Goal: Check status: Check status

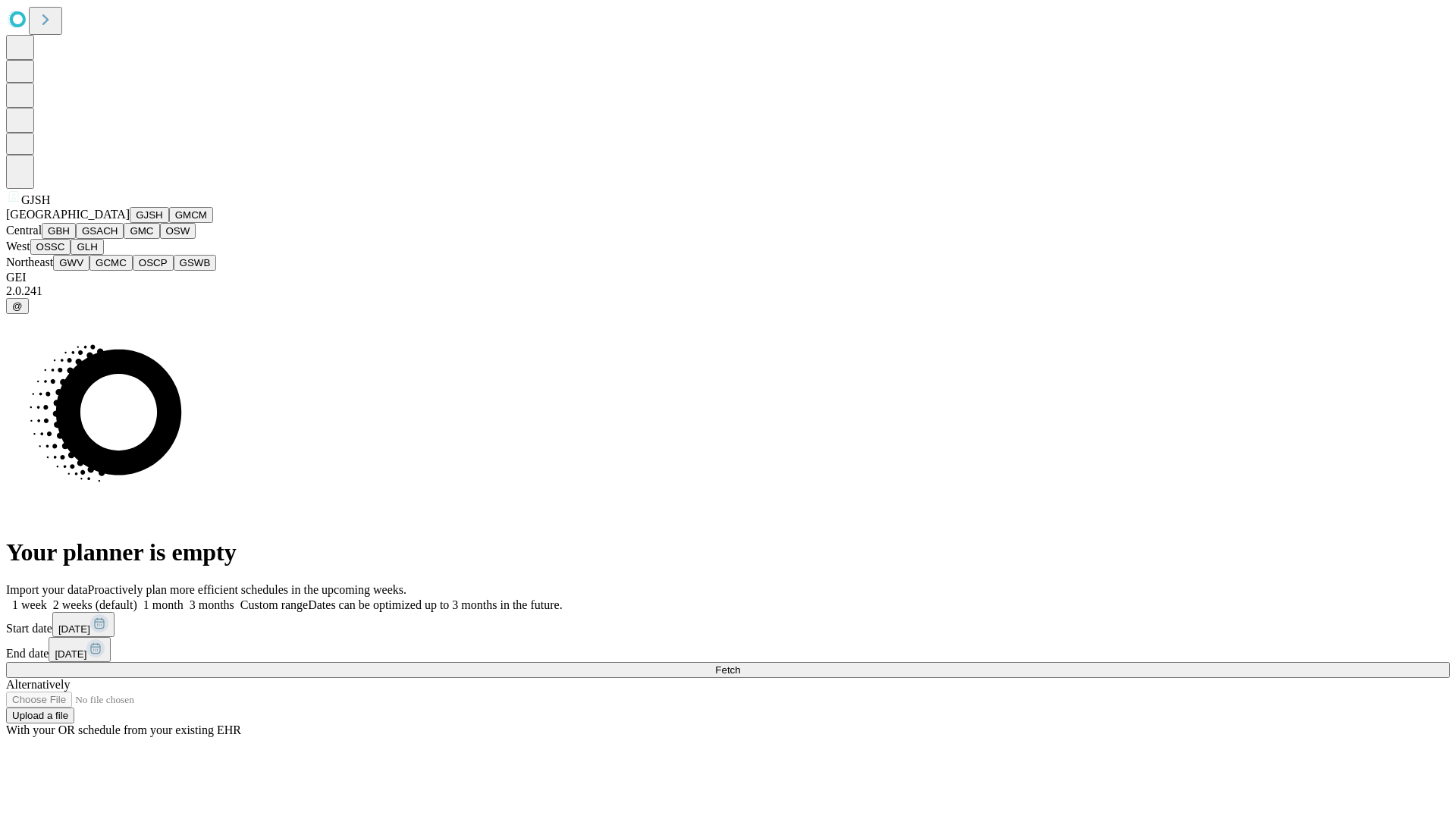
click at [130, 223] on button "GJSH" at bounding box center [149, 214] width 40 height 16
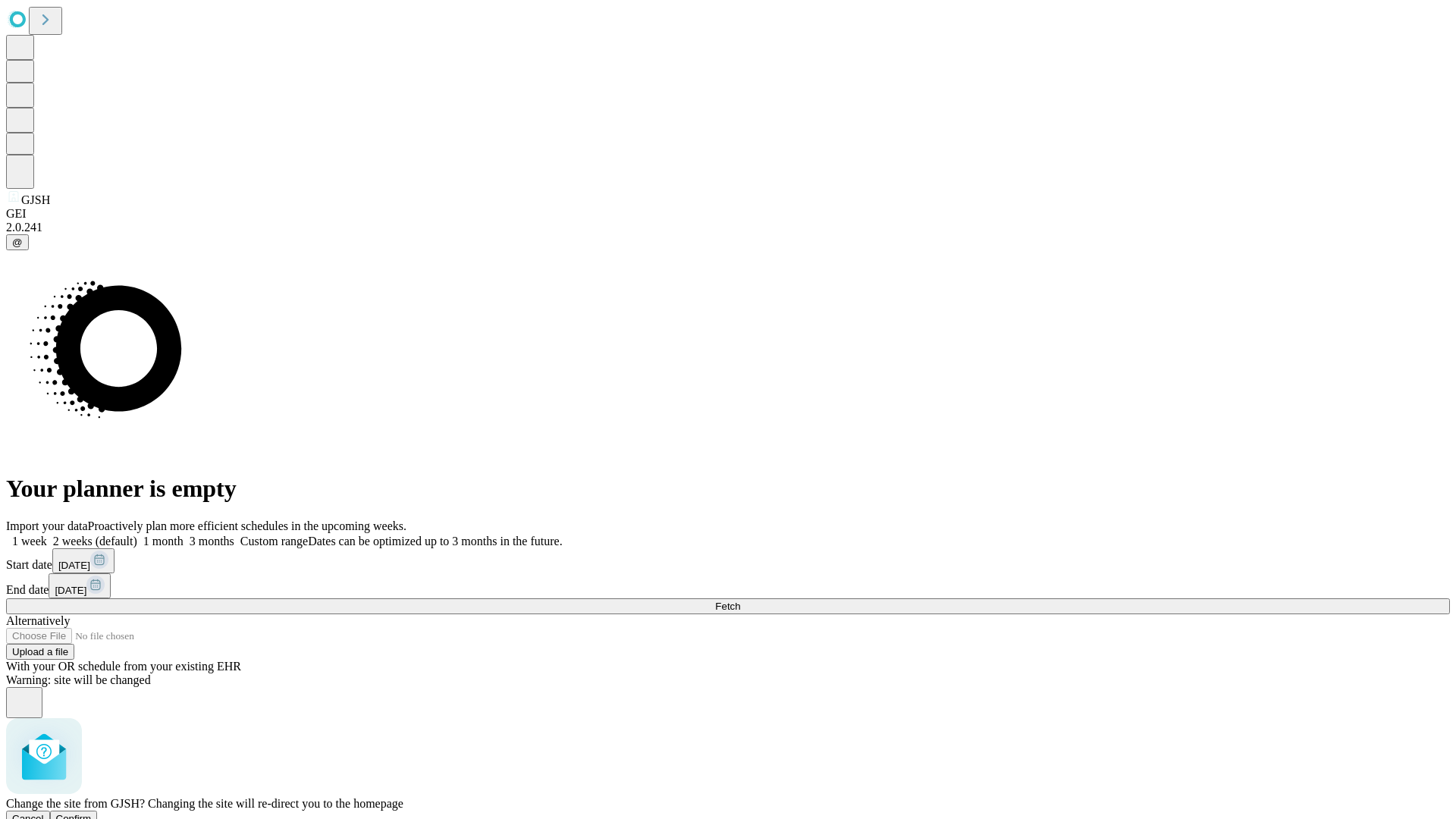
click at [92, 813] on span "Confirm" at bounding box center [74, 818] width 36 height 12
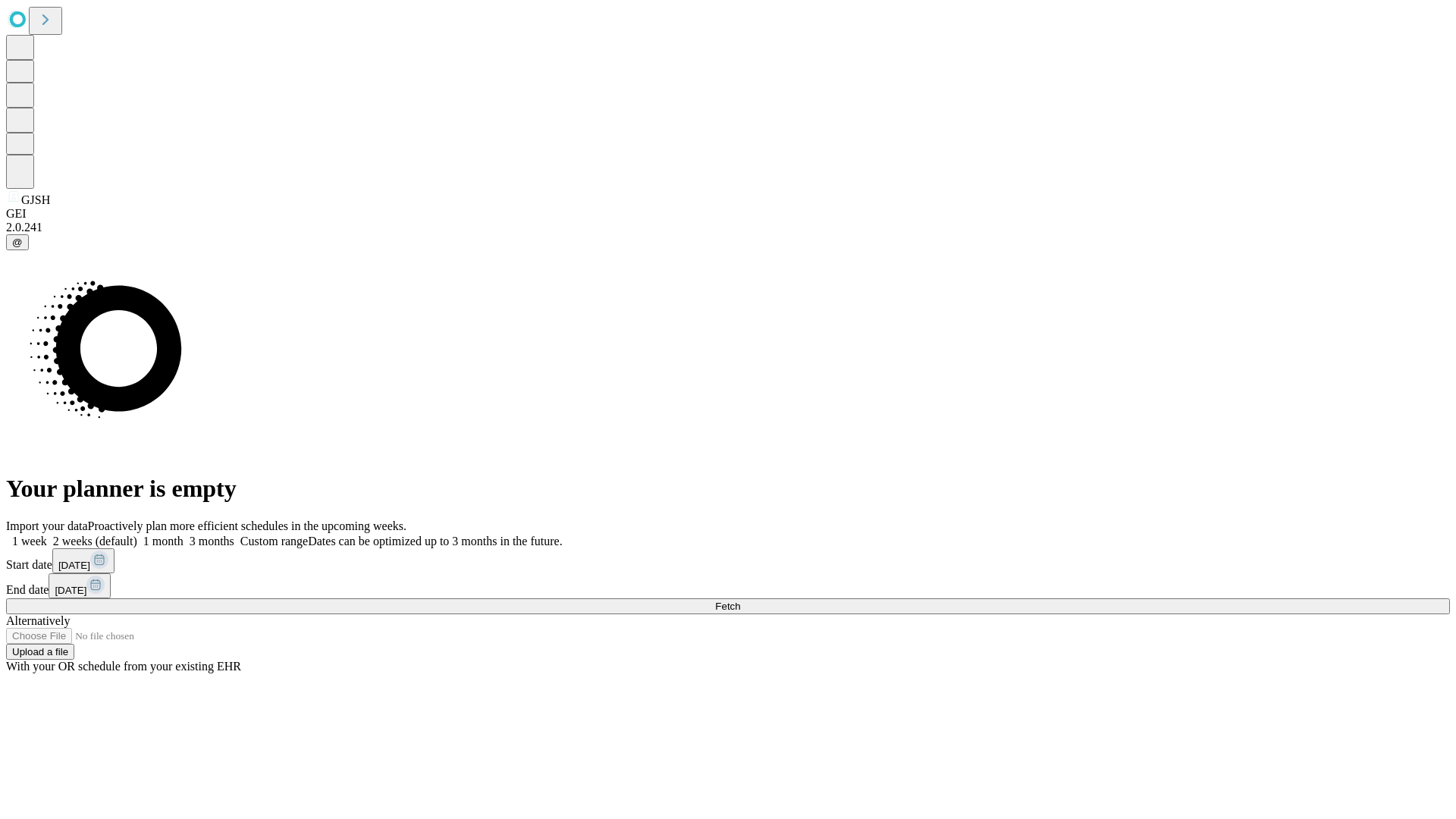
click at [183, 535] on label "1 month" at bounding box center [161, 541] width 47 height 13
click at [740, 601] on span "Fetch" at bounding box center [727, 606] width 25 height 12
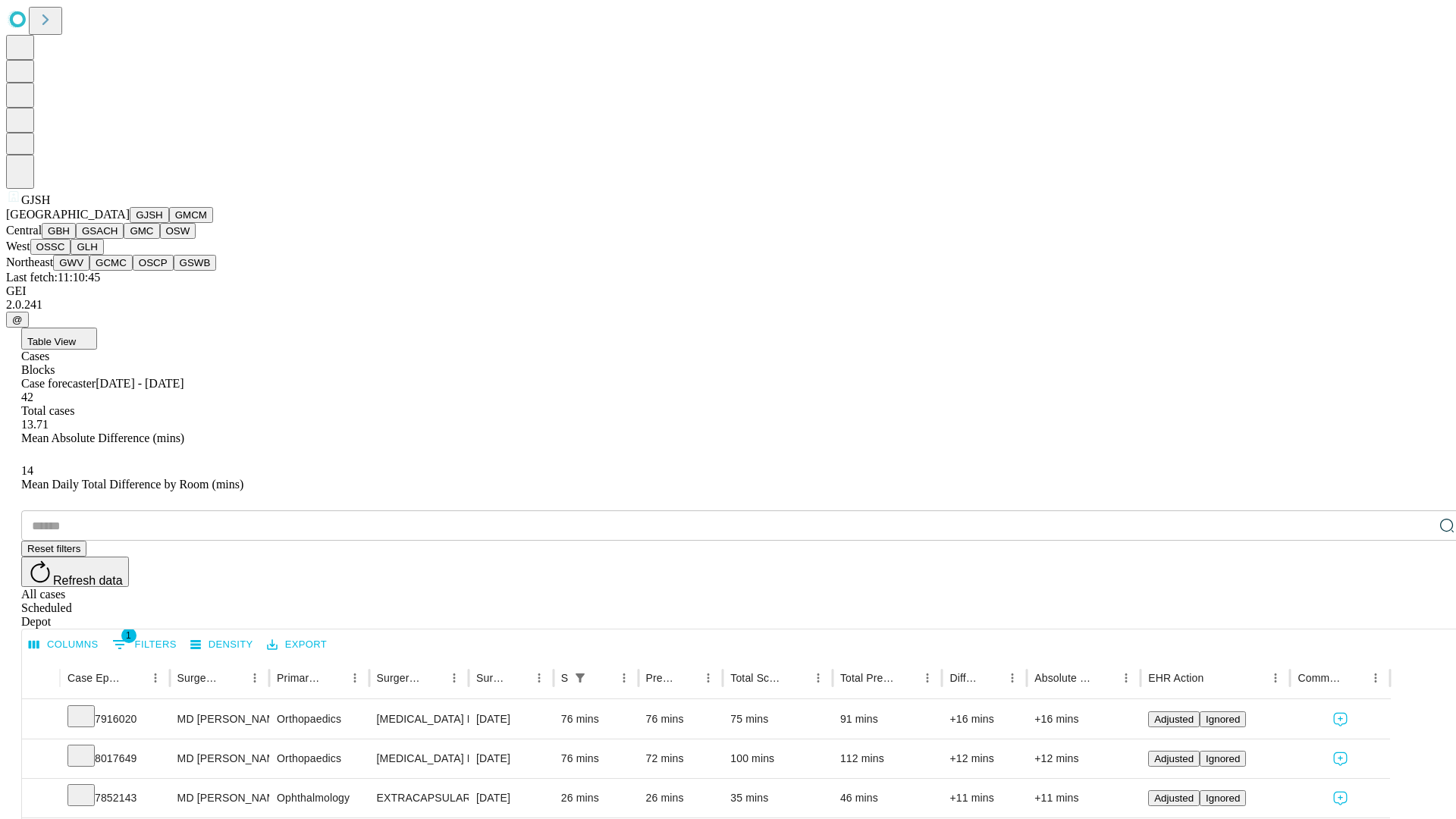
click at [169, 223] on button "GMCM" at bounding box center [191, 214] width 44 height 16
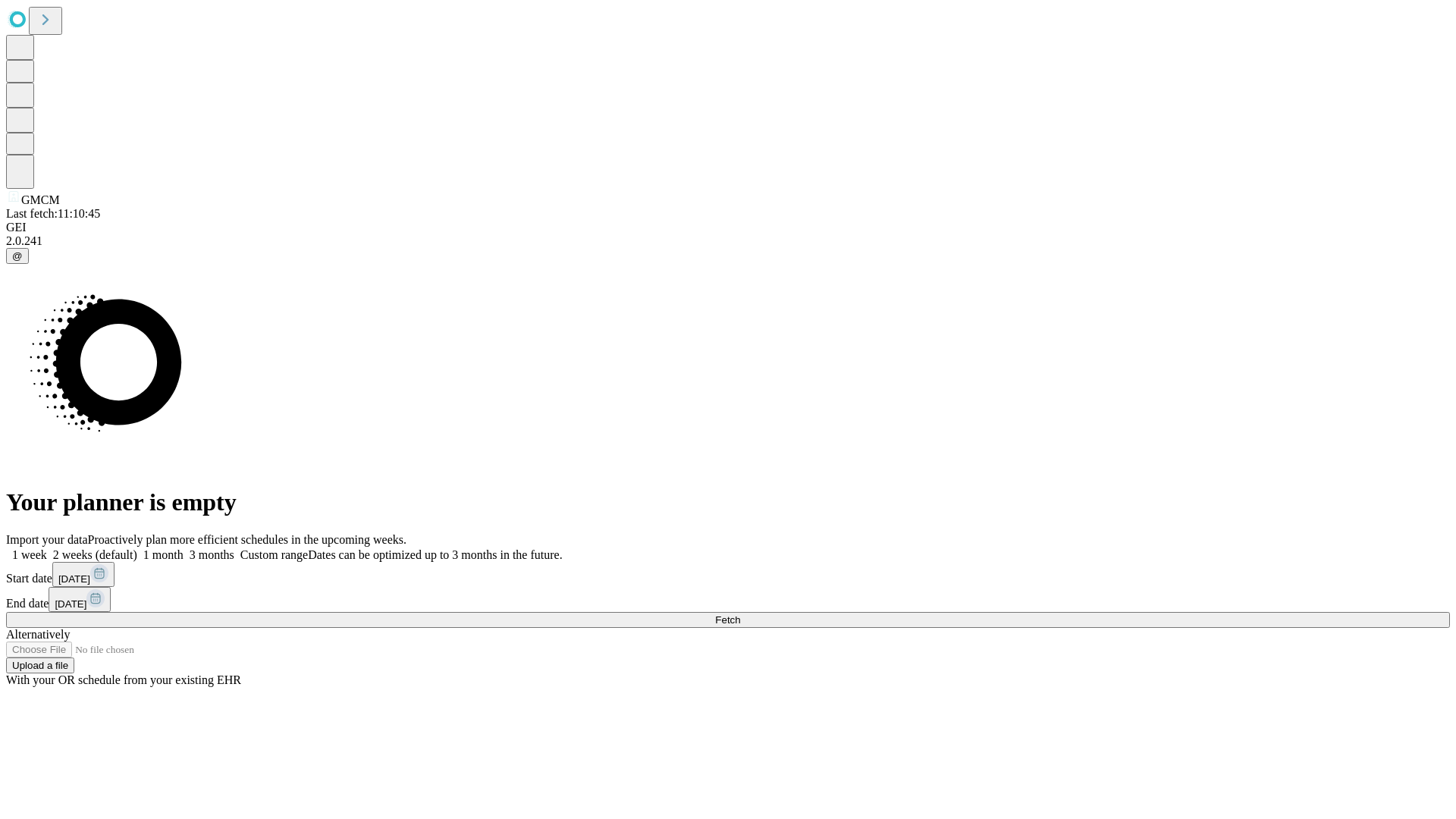
click at [183, 549] on label "1 month" at bounding box center [161, 555] width 47 height 13
click at [740, 614] on span "Fetch" at bounding box center [727, 619] width 25 height 12
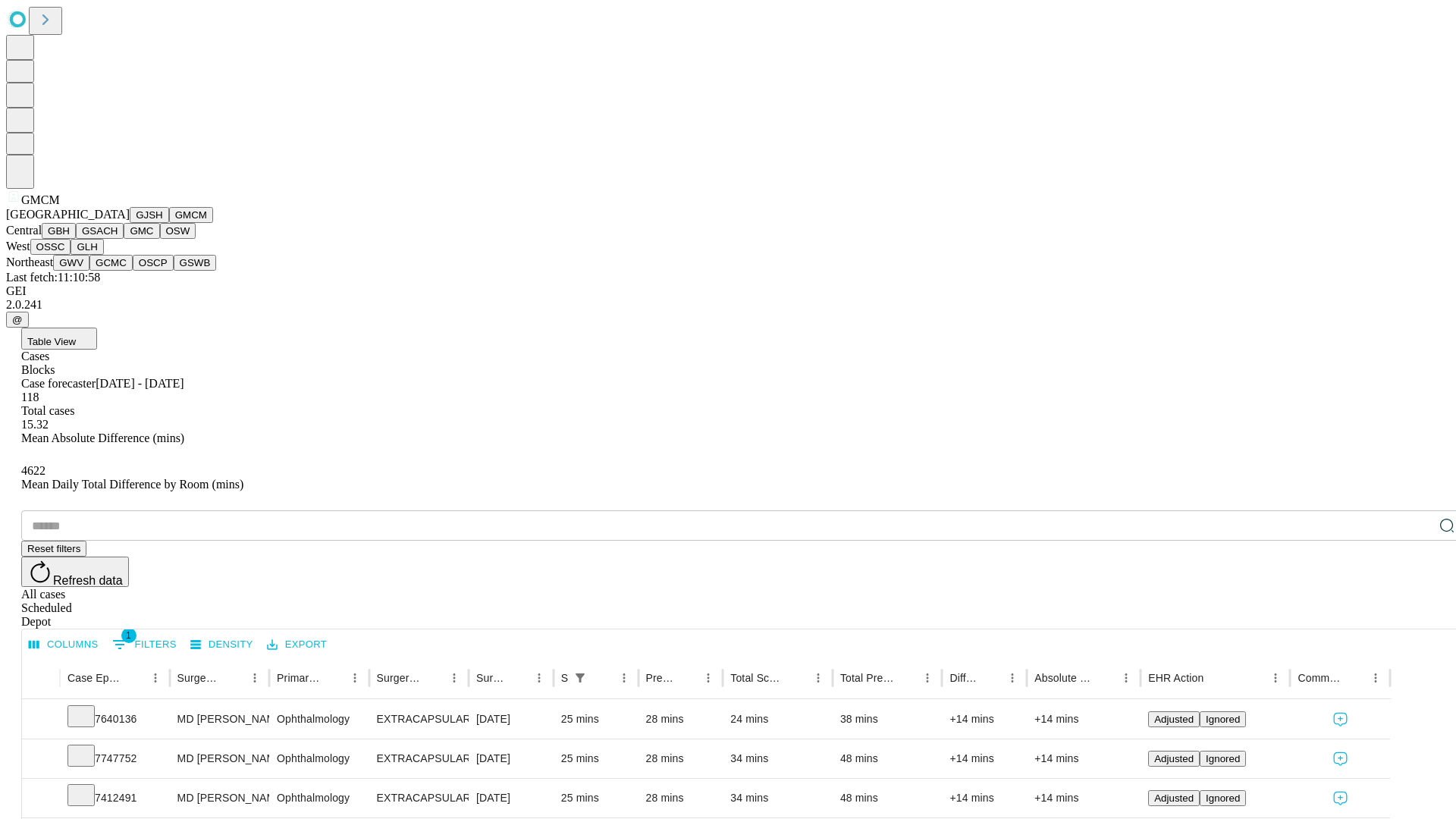
click at [76, 239] on button "GBH" at bounding box center [59, 231] width 34 height 16
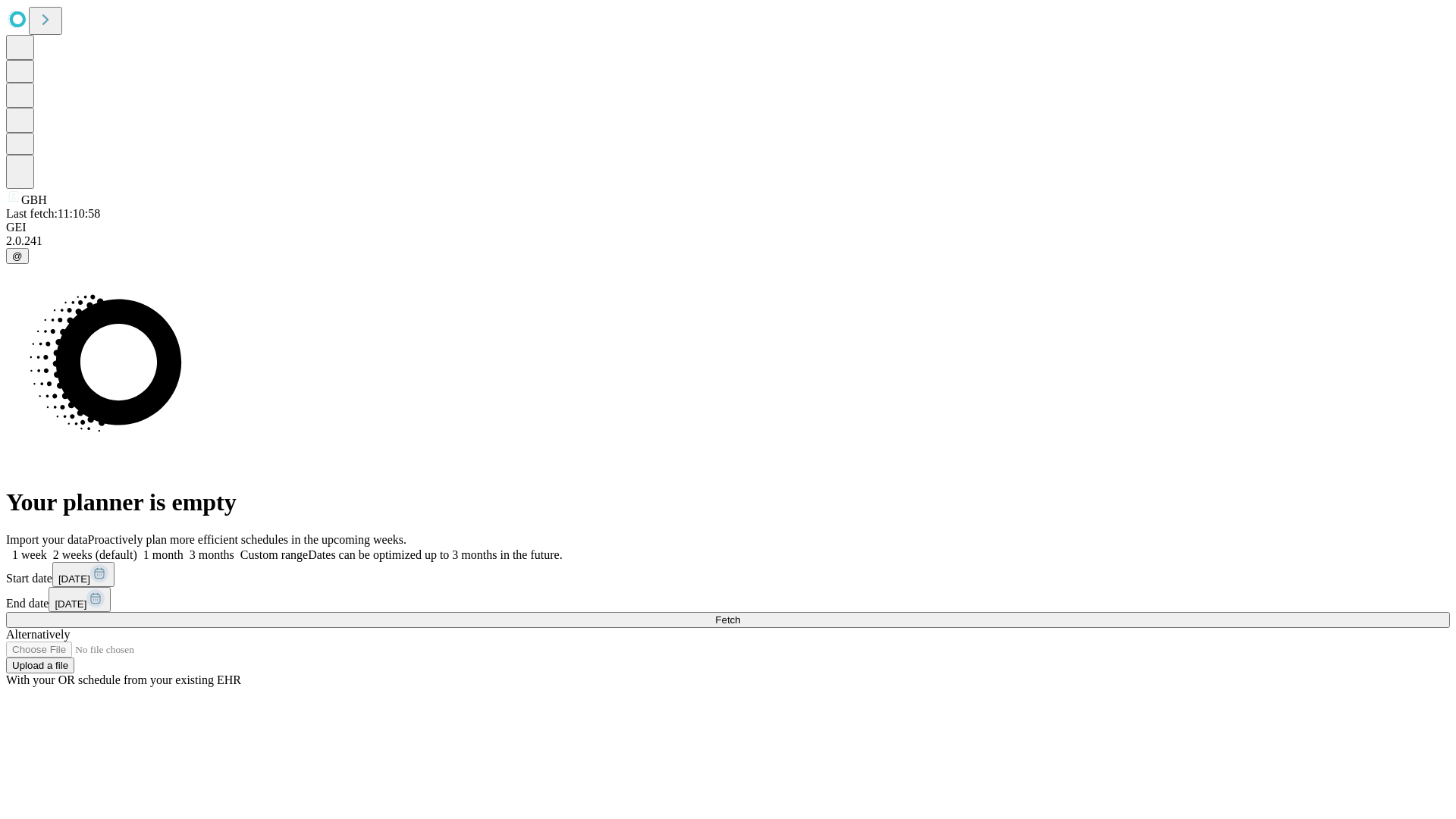
click at [183, 549] on label "1 month" at bounding box center [161, 555] width 47 height 13
click at [740, 614] on span "Fetch" at bounding box center [727, 619] width 25 height 12
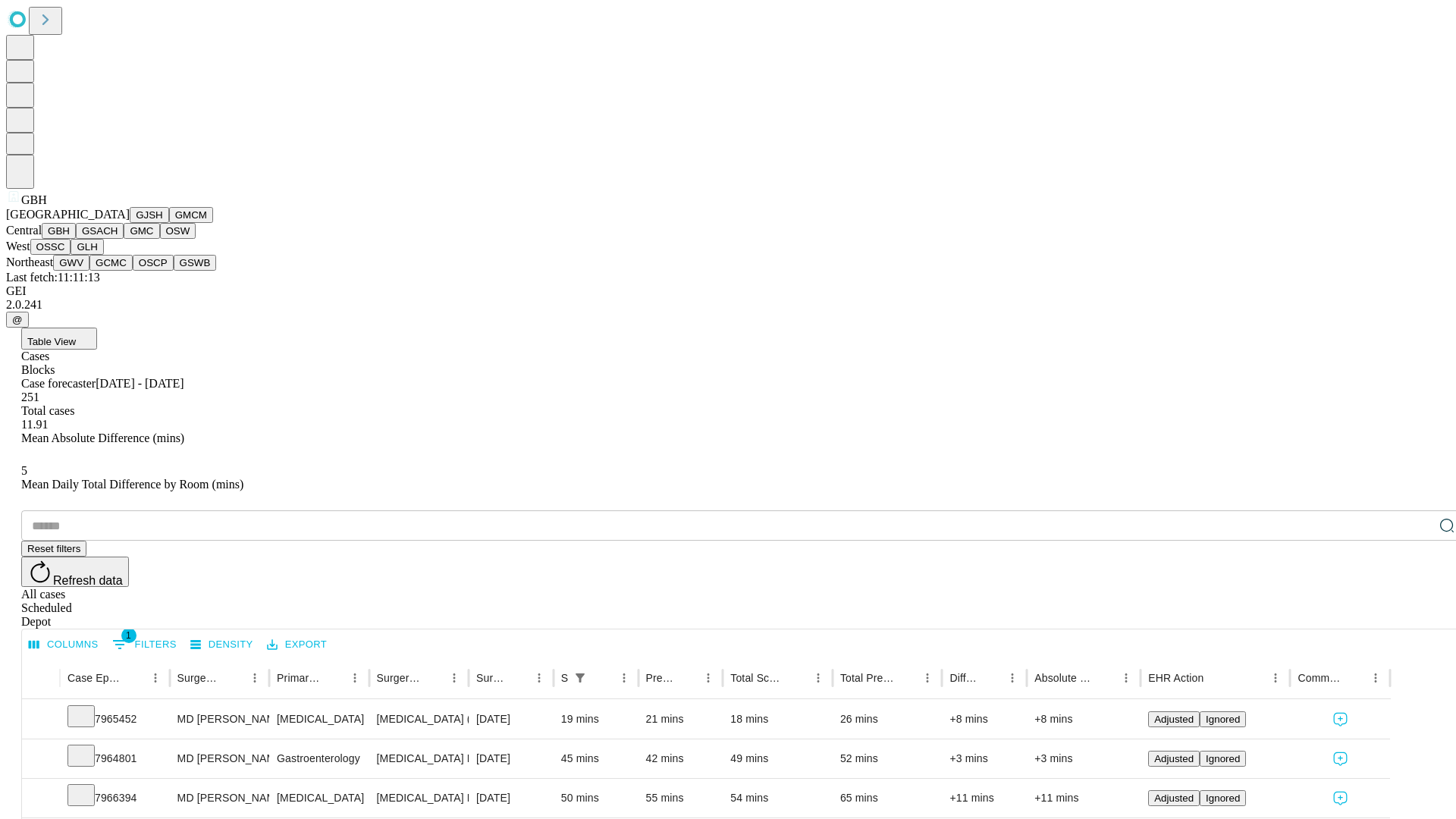
click at [117, 239] on button "GSACH" at bounding box center [99, 231] width 47 height 16
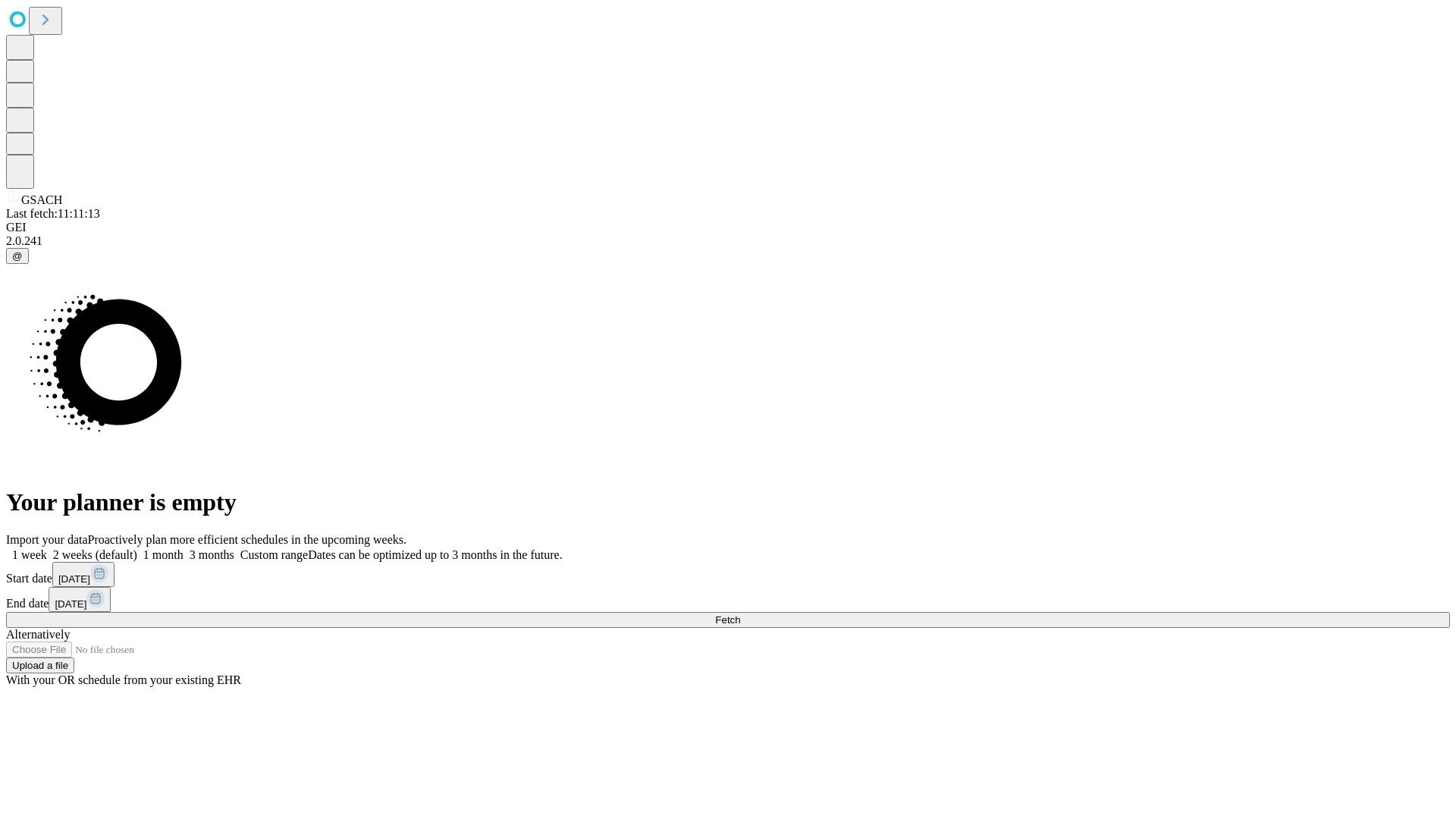
click at [183, 549] on label "1 month" at bounding box center [161, 555] width 47 height 13
click at [740, 614] on span "Fetch" at bounding box center [727, 619] width 25 height 12
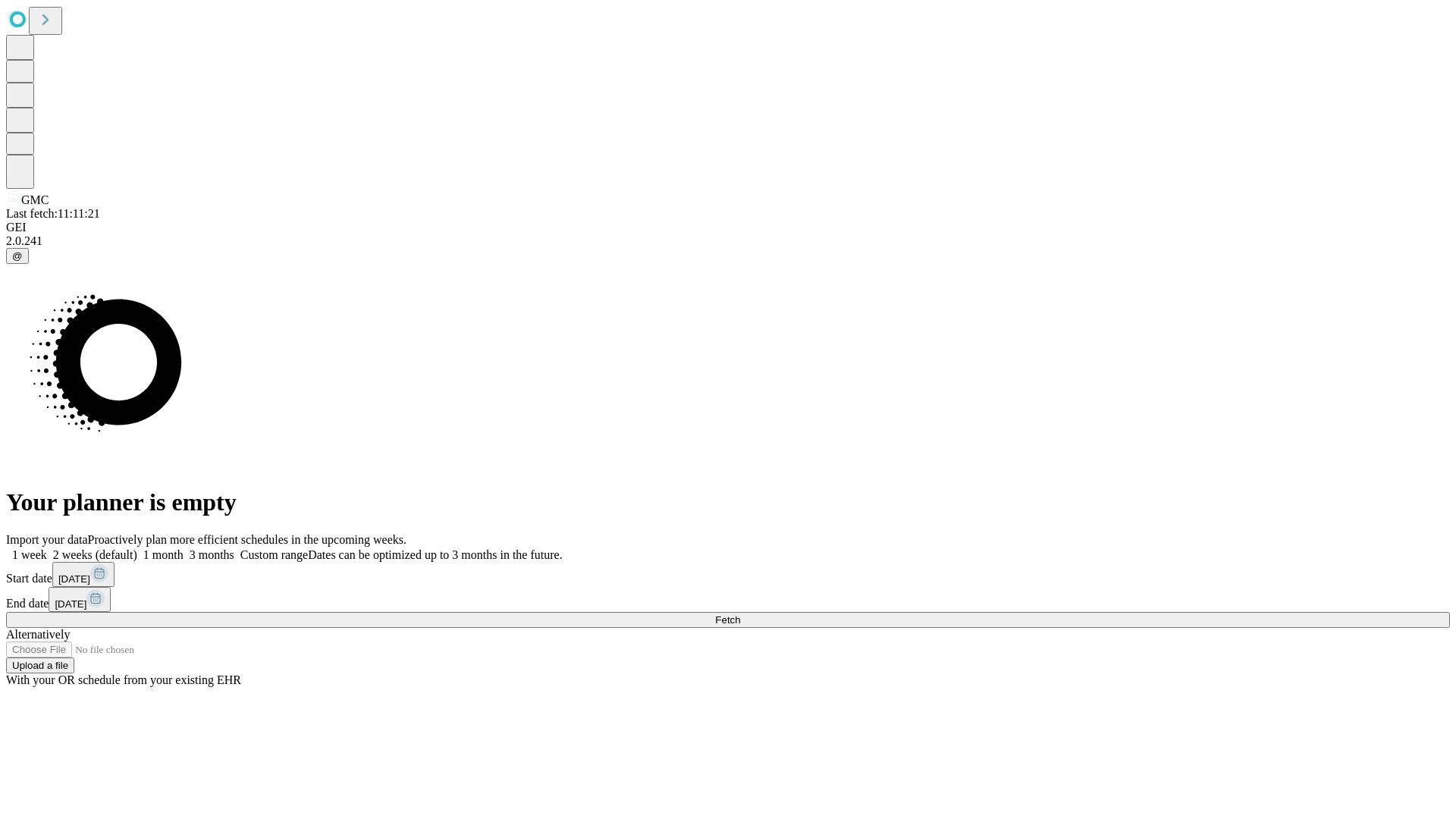
click at [183, 549] on label "1 month" at bounding box center [161, 555] width 47 height 13
click at [740, 614] on span "Fetch" at bounding box center [727, 619] width 25 height 12
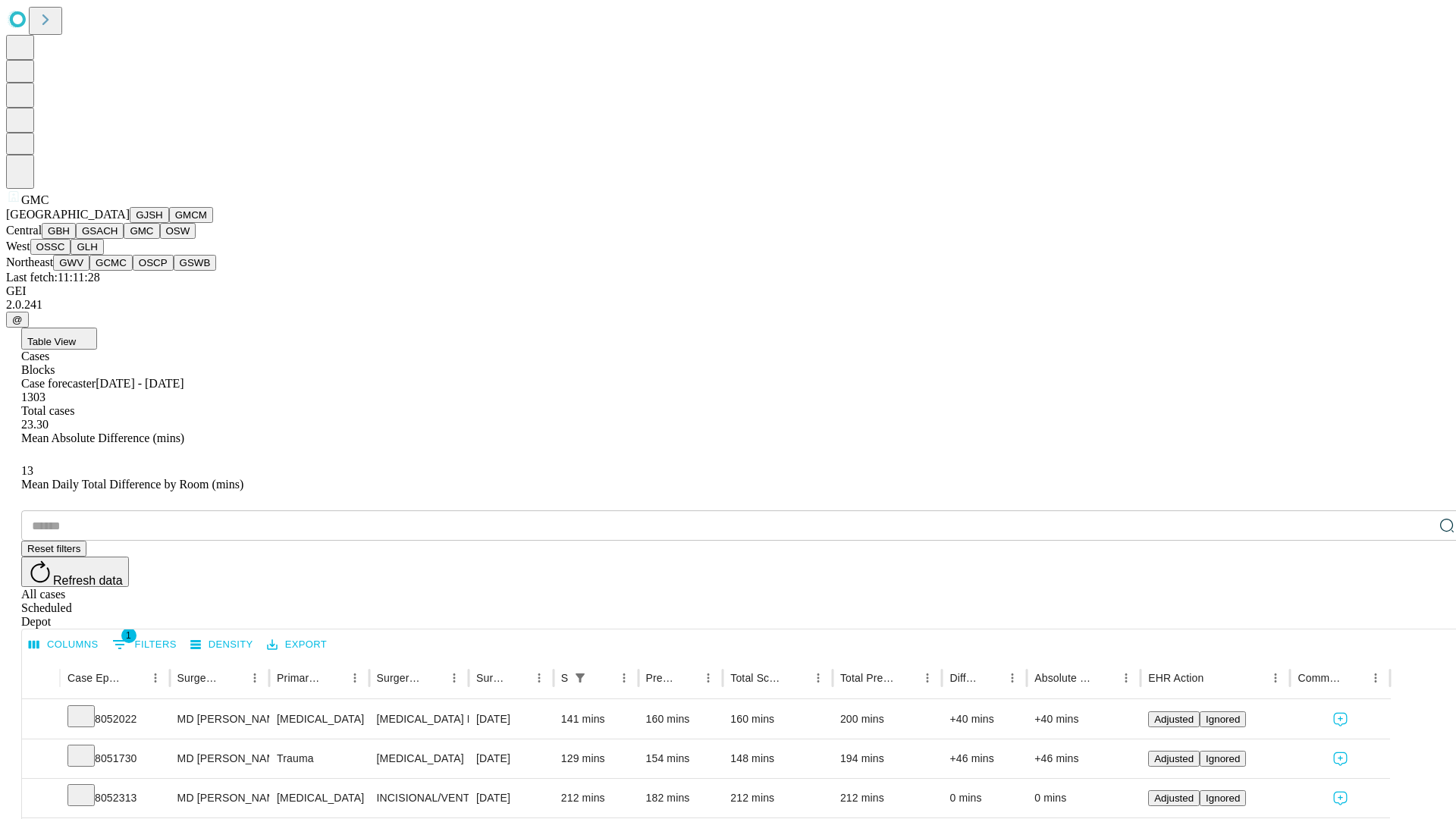
click at [160, 239] on button "OSW" at bounding box center [178, 231] width 37 height 16
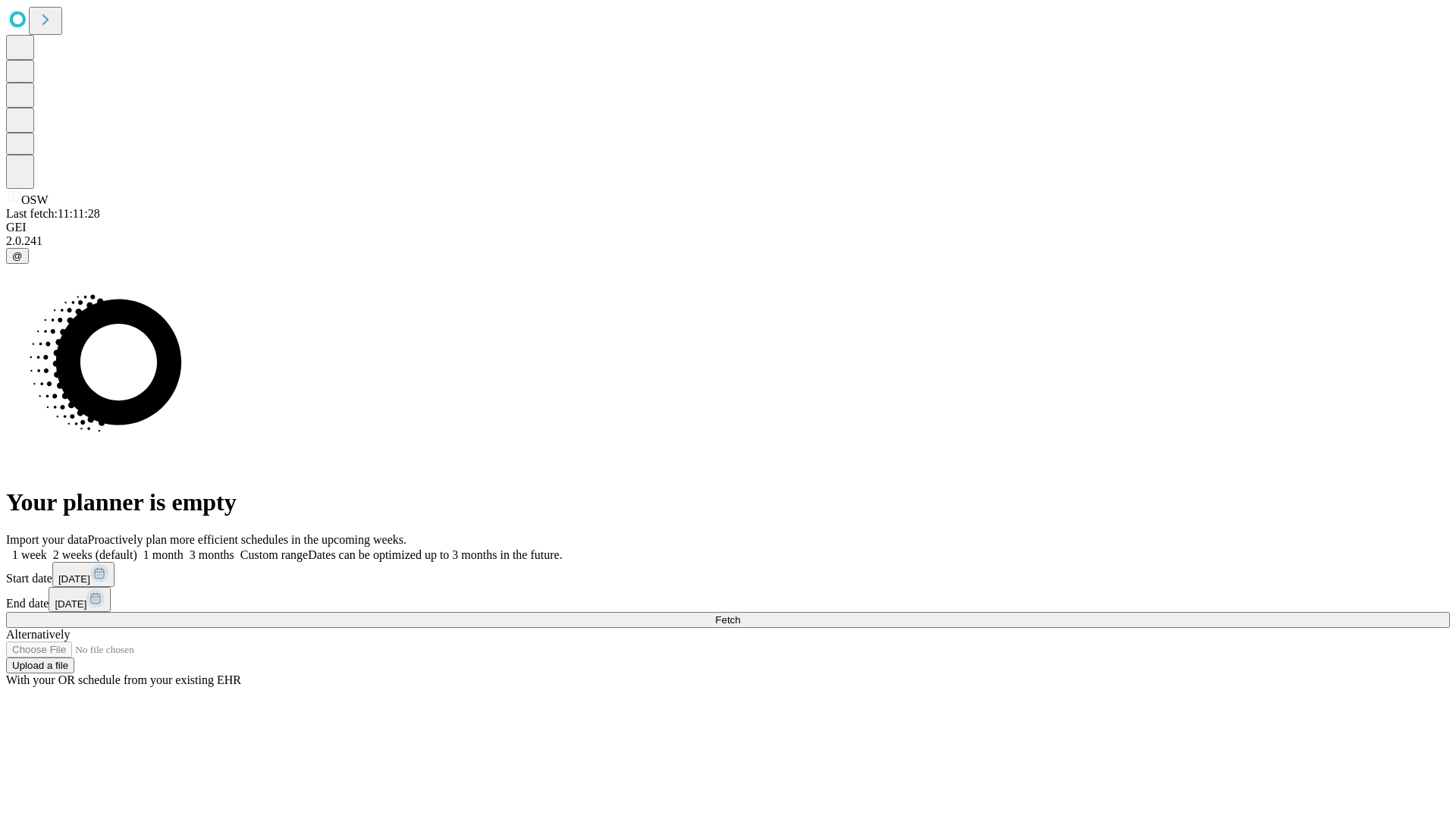
click at [740, 614] on span "Fetch" at bounding box center [727, 619] width 25 height 12
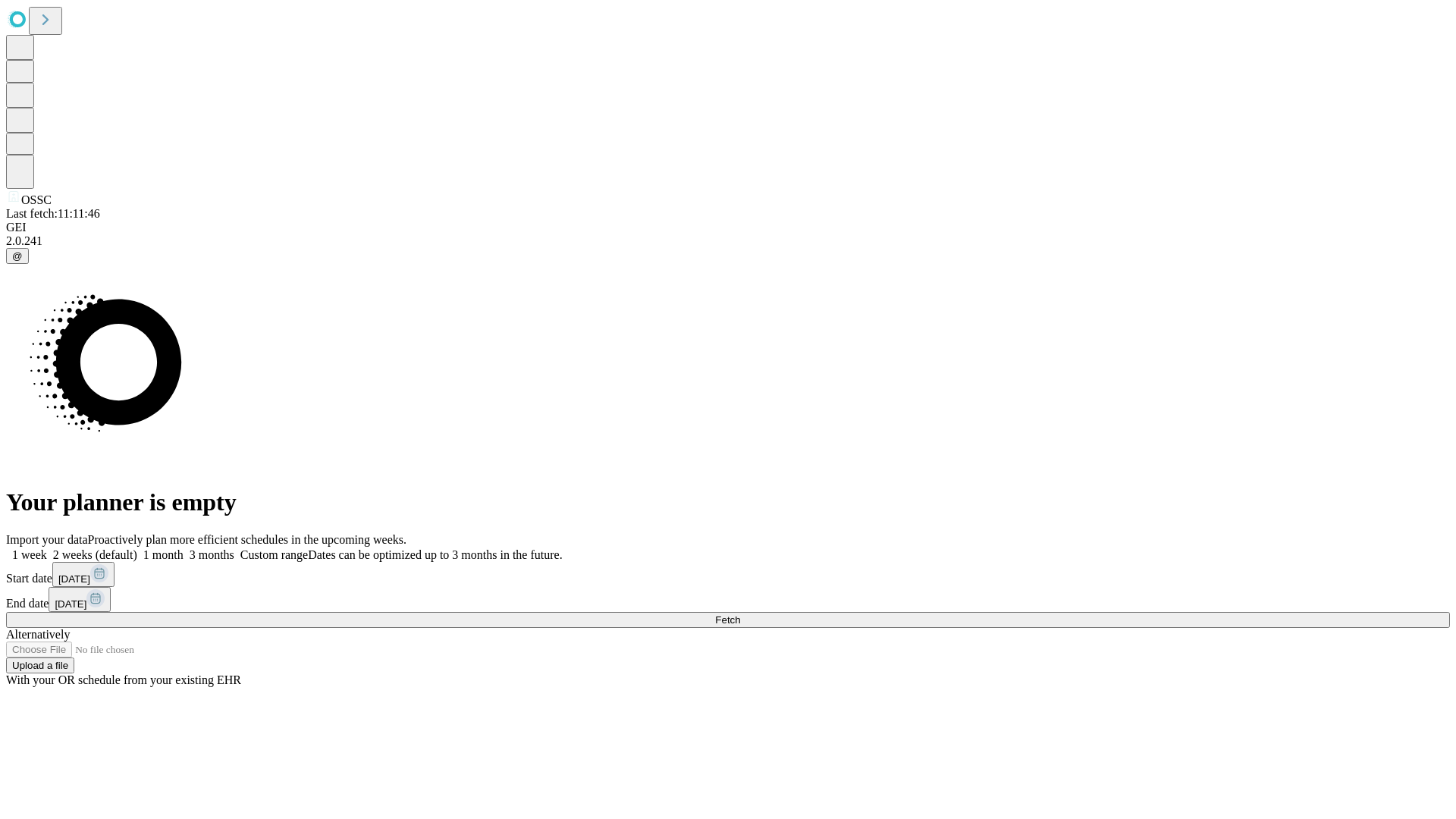
click at [183, 549] on label "1 month" at bounding box center [161, 555] width 47 height 13
click at [740, 614] on span "Fetch" at bounding box center [727, 619] width 25 height 12
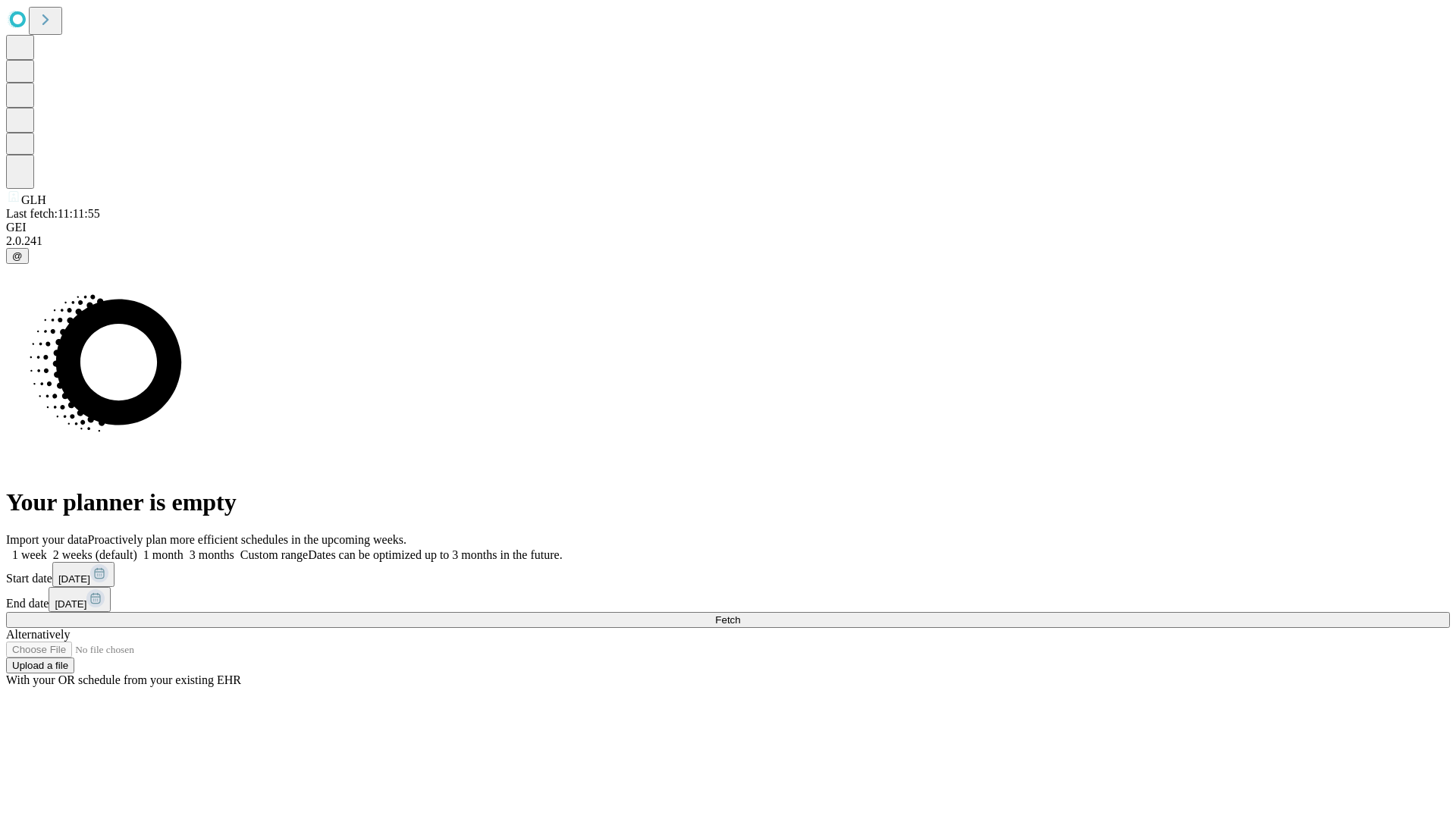
click at [740, 614] on span "Fetch" at bounding box center [727, 619] width 25 height 12
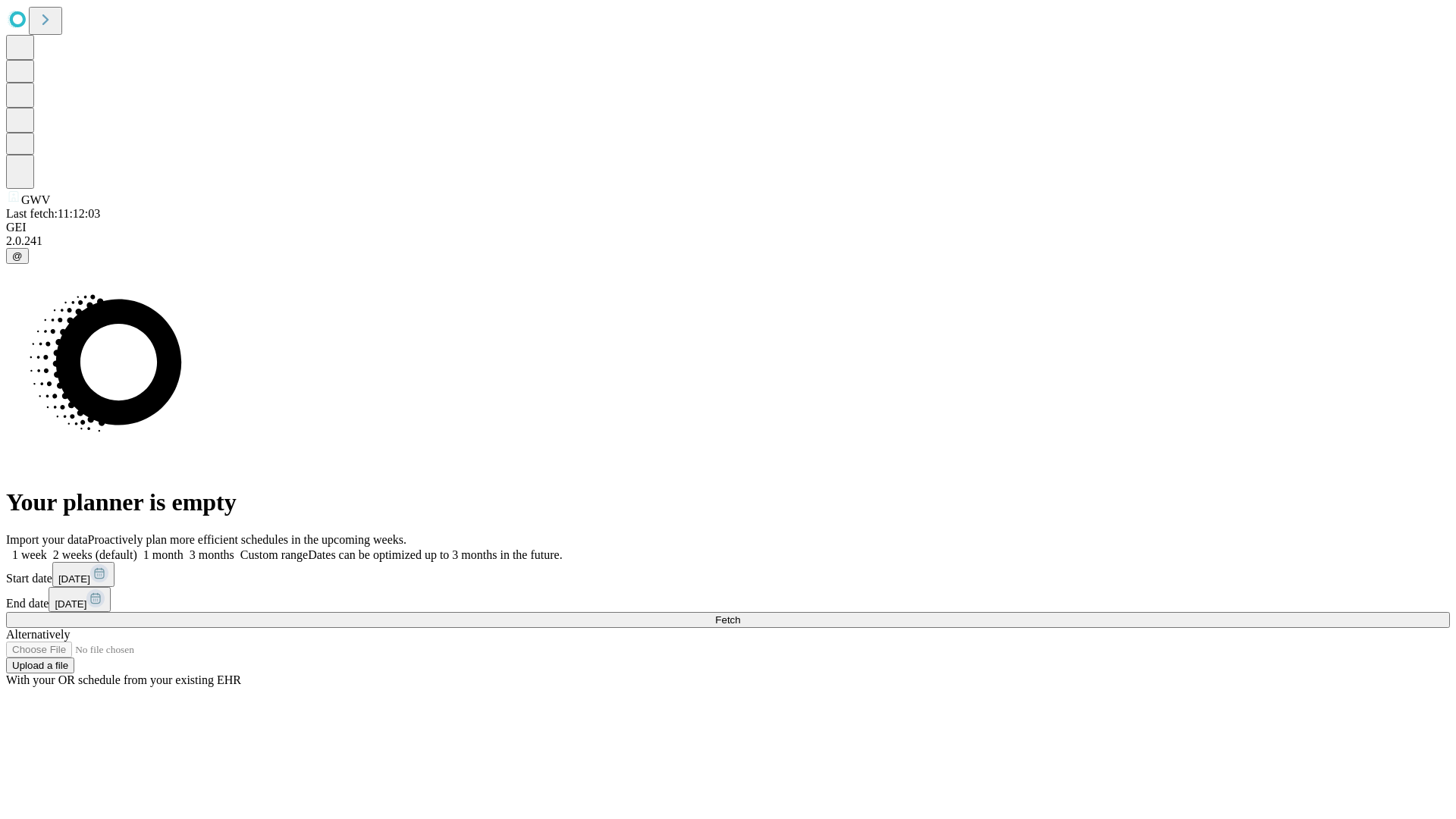
click at [183, 549] on label "1 month" at bounding box center [161, 555] width 47 height 13
click at [740, 614] on span "Fetch" at bounding box center [727, 619] width 25 height 12
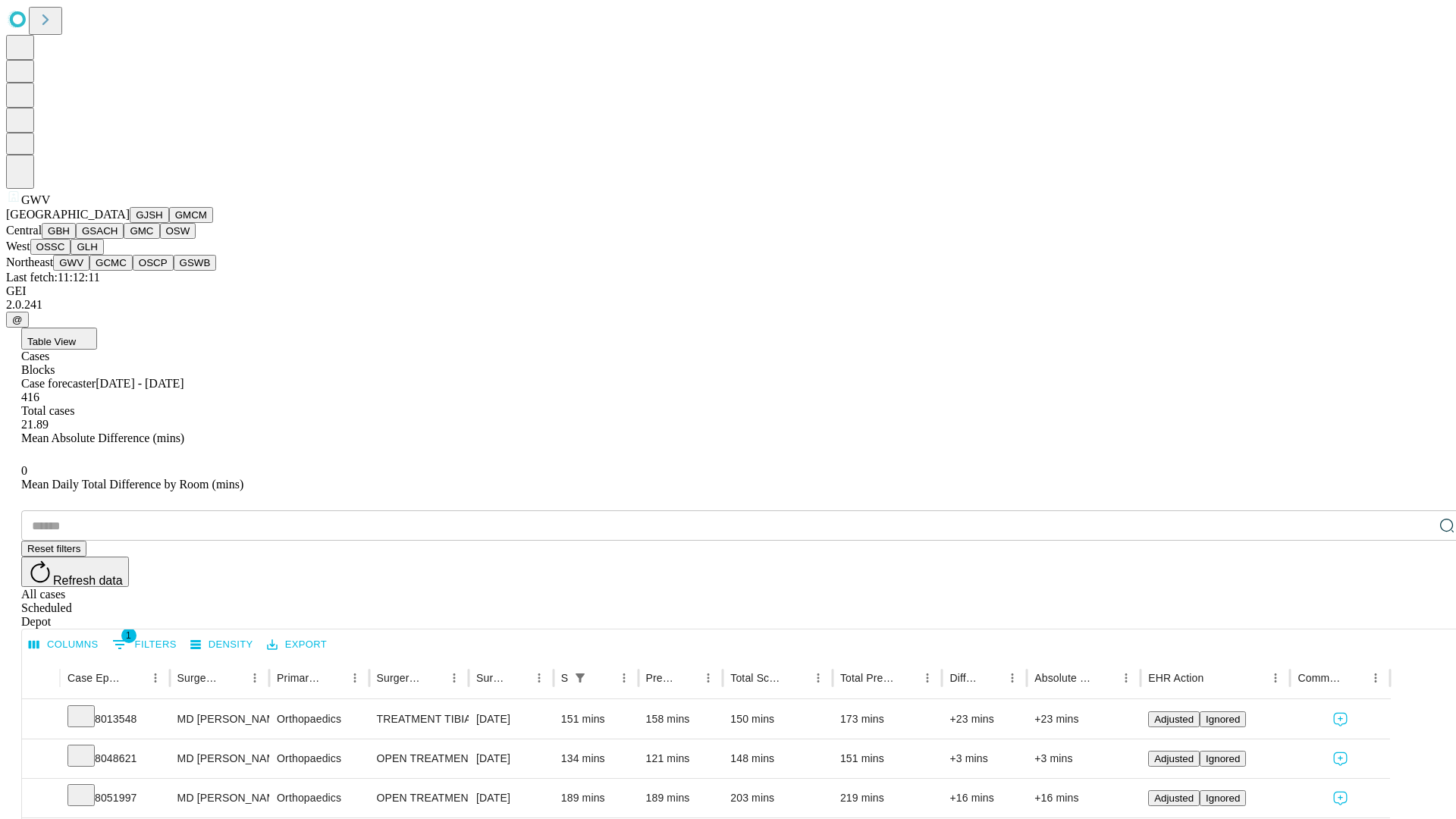
click at [117, 270] on button "GCMC" at bounding box center [111, 263] width 44 height 16
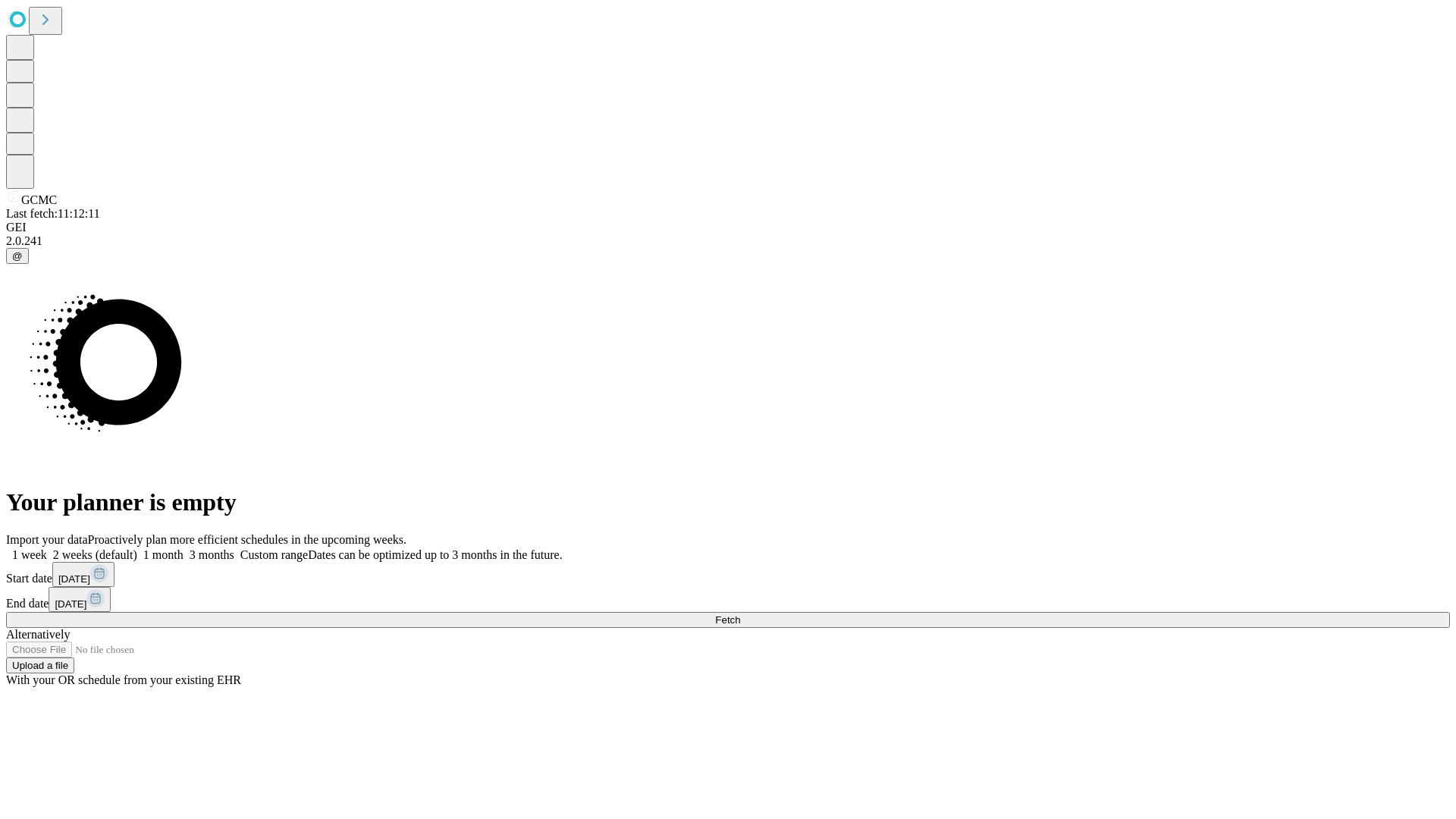
click at [183, 549] on label "1 month" at bounding box center [161, 555] width 47 height 13
click at [740, 614] on span "Fetch" at bounding box center [727, 619] width 25 height 12
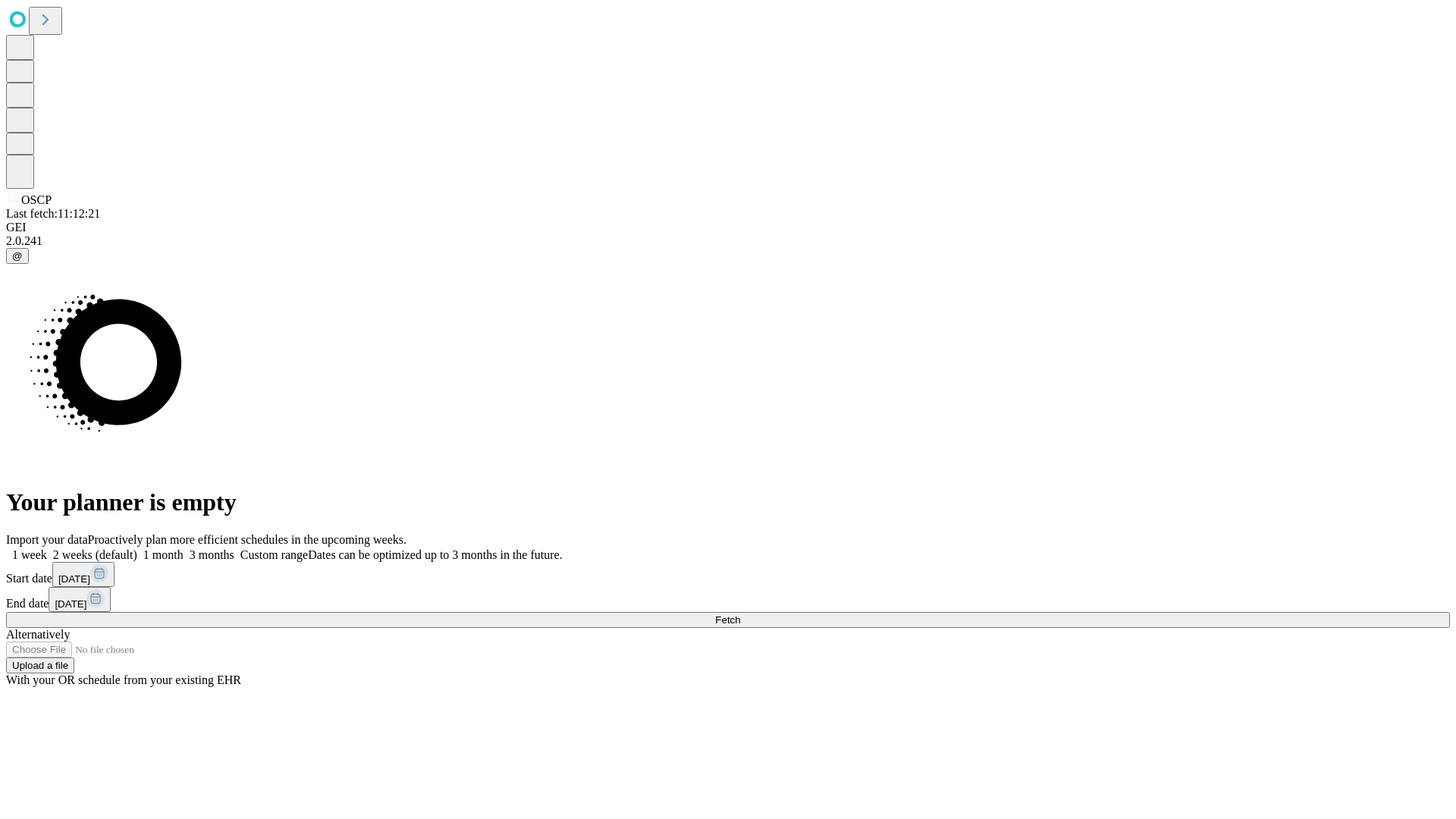
click at [183, 549] on label "1 month" at bounding box center [161, 555] width 47 height 13
click at [740, 614] on span "Fetch" at bounding box center [727, 619] width 25 height 12
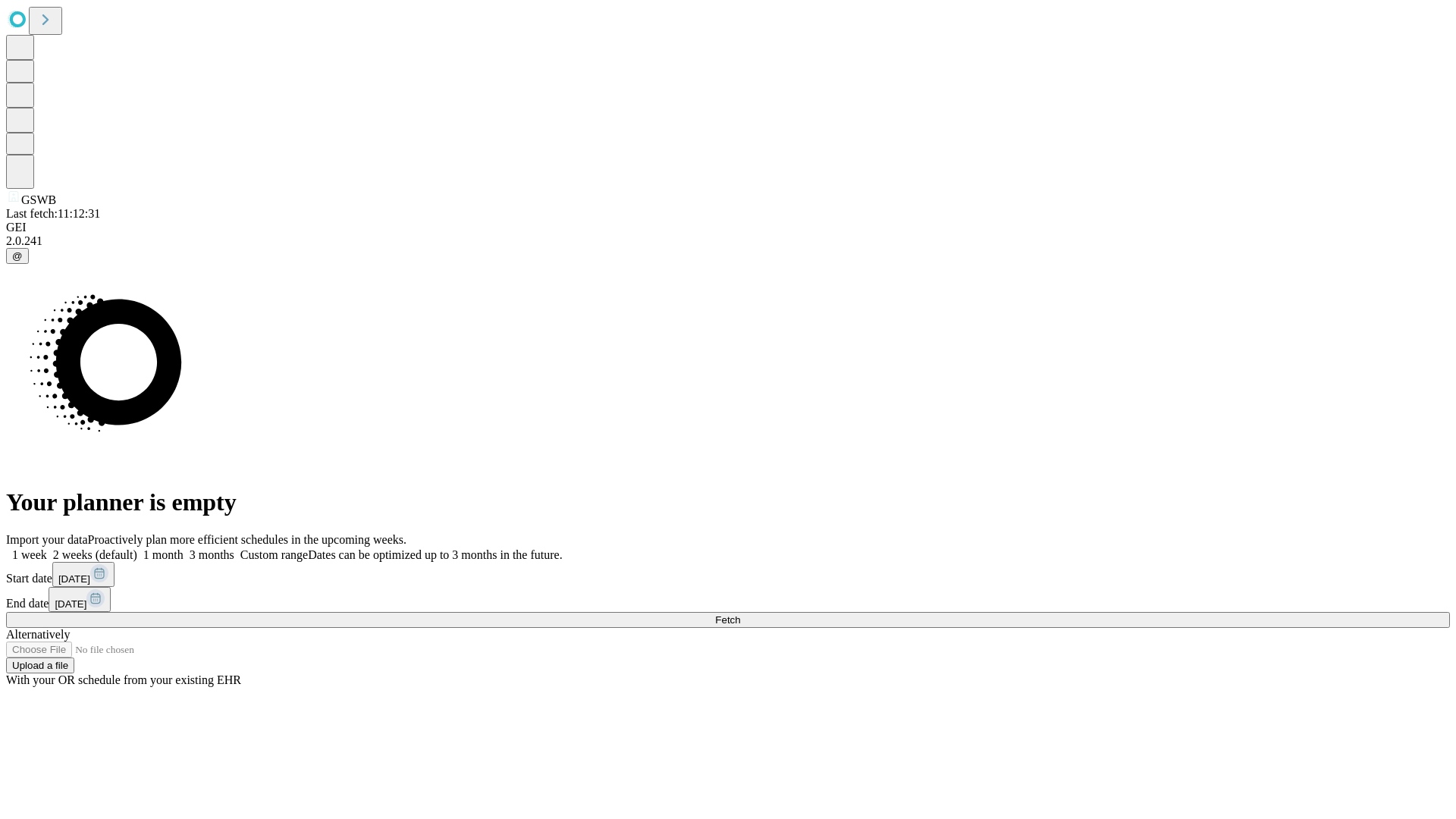
click at [183, 549] on label "1 month" at bounding box center [161, 555] width 47 height 13
click at [740, 614] on span "Fetch" at bounding box center [727, 619] width 25 height 12
